Goal: Navigation & Orientation: Find specific page/section

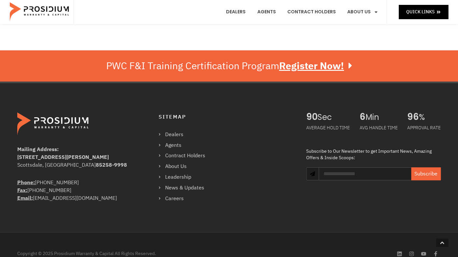
scroll to position [818, 0]
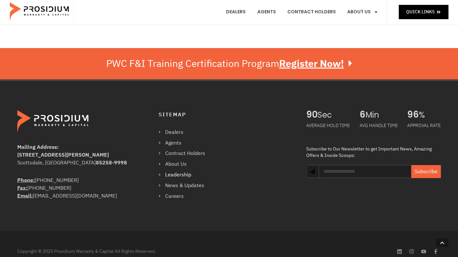
click at [171, 171] on link "Leadership" at bounding box center [185, 175] width 53 height 9
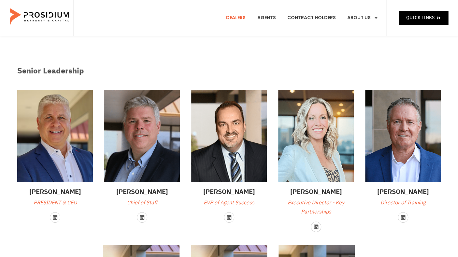
click at [243, 18] on link "Dealers" at bounding box center [235, 18] width 29 height 24
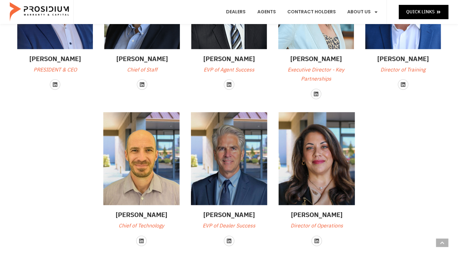
scroll to position [133, 0]
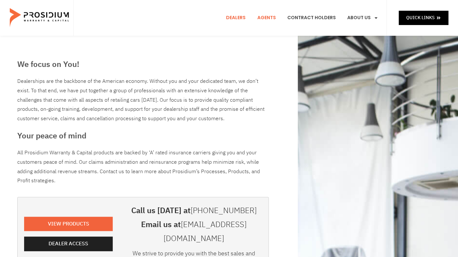
click at [267, 17] on link "Agents" at bounding box center [266, 18] width 28 height 24
